Goal: Task Accomplishment & Management: Complete application form

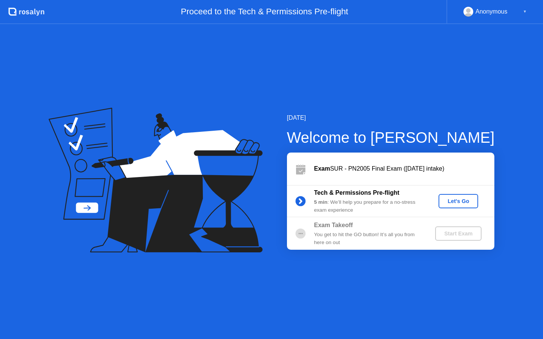
click at [442, 203] on button "Let's Go" at bounding box center [459, 201] width 40 height 14
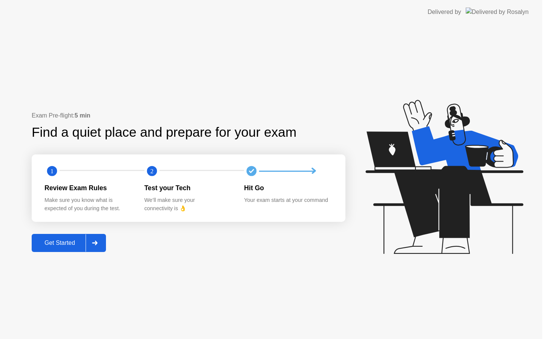
click at [450, 200] on icon at bounding box center [444, 177] width 158 height 154
click at [94, 249] on div at bounding box center [95, 243] width 18 height 17
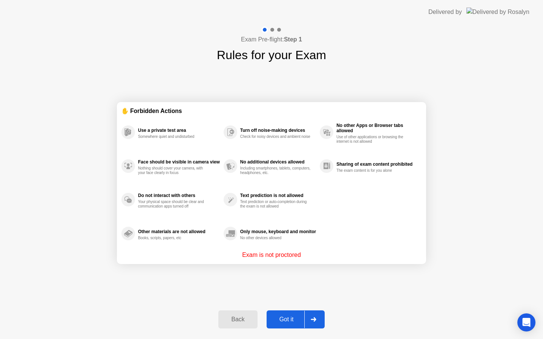
click at [307, 316] on div at bounding box center [313, 319] width 18 height 17
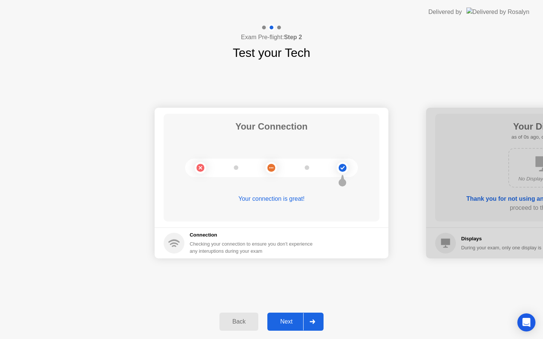
click at [305, 315] on div at bounding box center [312, 321] width 18 height 17
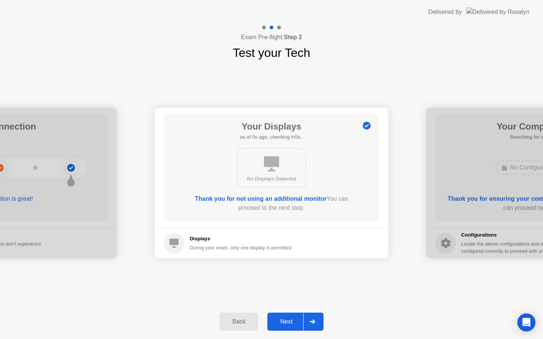
click at [305, 319] on div at bounding box center [312, 321] width 18 height 17
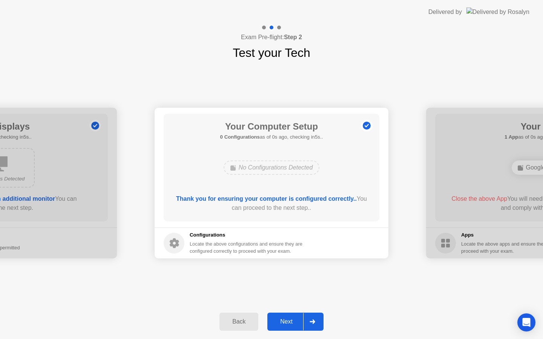
click at [305, 319] on div at bounding box center [312, 321] width 18 height 17
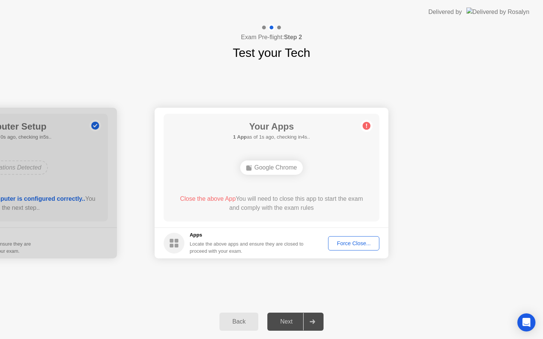
click at [344, 249] on button "Force Close..." at bounding box center [353, 243] width 51 height 14
click at [335, 242] on div "Force Close..." at bounding box center [354, 244] width 46 height 6
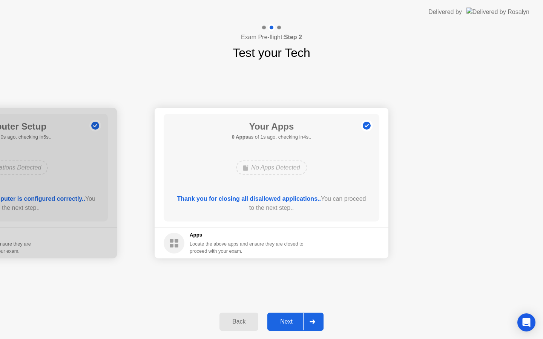
click at [308, 323] on div at bounding box center [312, 321] width 18 height 17
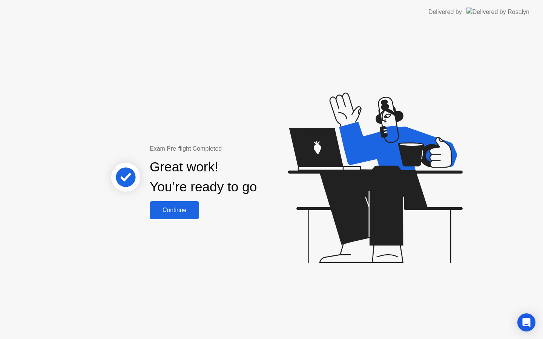
click at [170, 207] on div "Continue" at bounding box center [174, 210] width 45 height 7
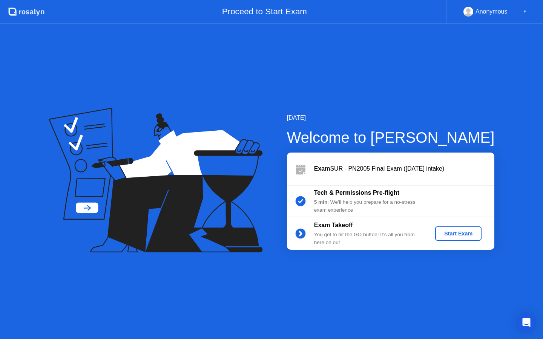
click at [464, 233] on div "Start Exam" at bounding box center [458, 234] width 40 height 6
